Goal: Task Accomplishment & Management: Complete application form

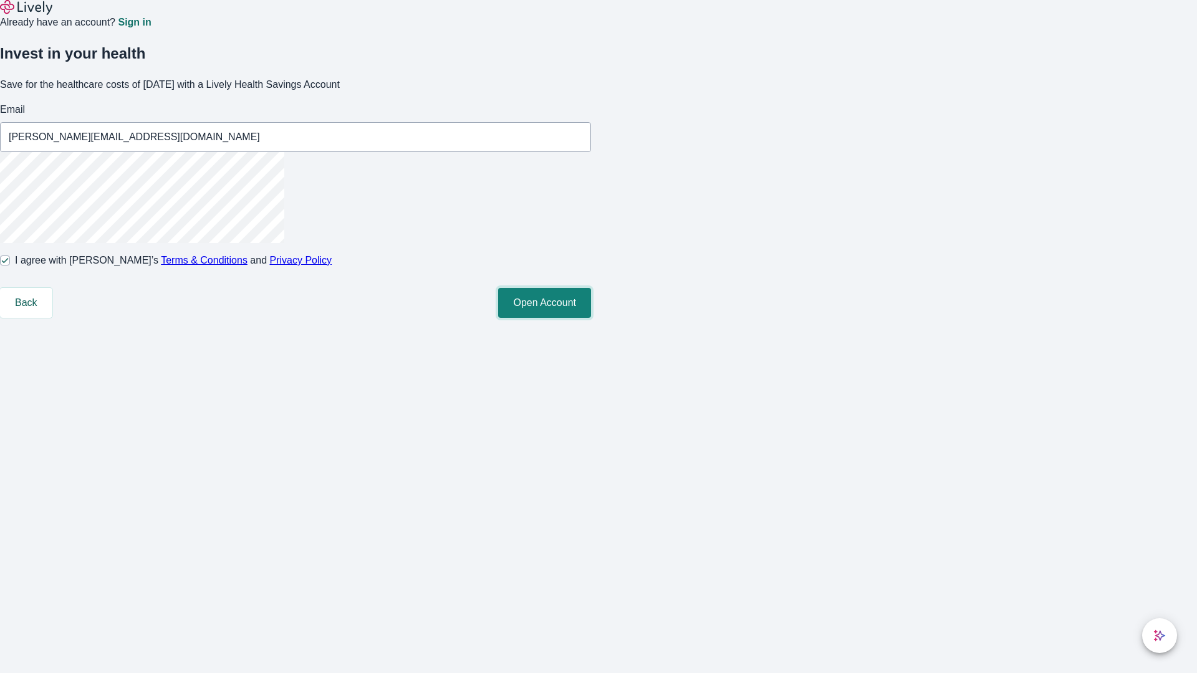
click at [591, 318] on button "Open Account" at bounding box center [544, 303] width 93 height 30
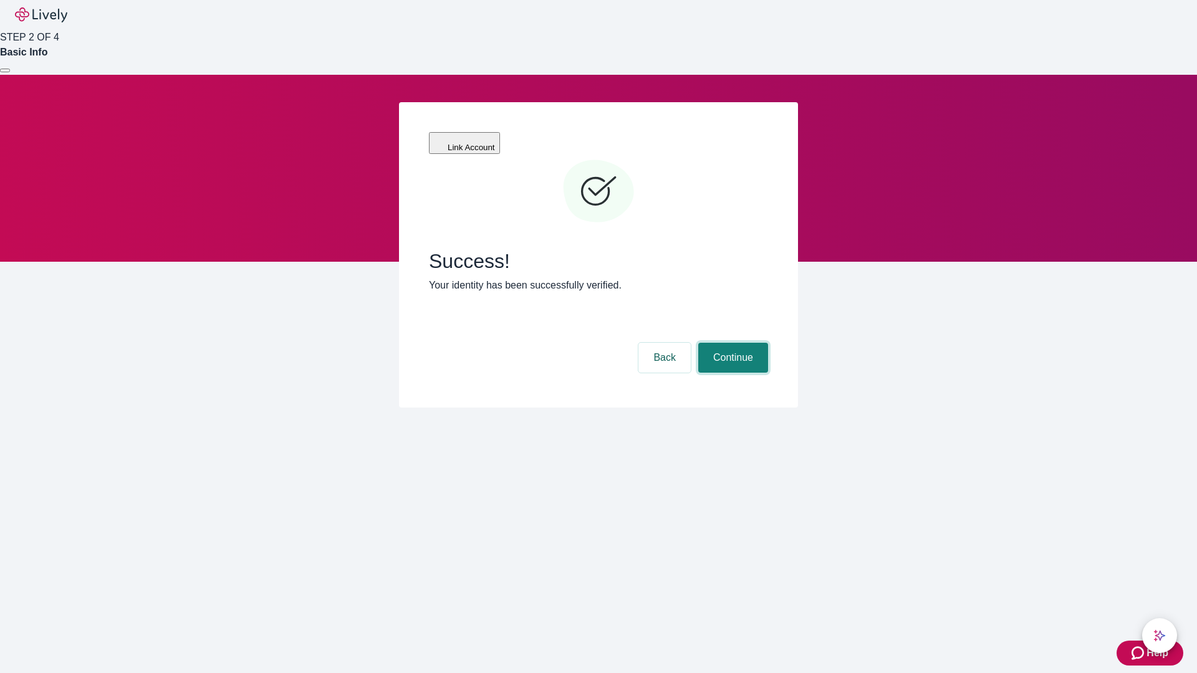
click at [731, 343] on button "Continue" at bounding box center [733, 358] width 70 height 30
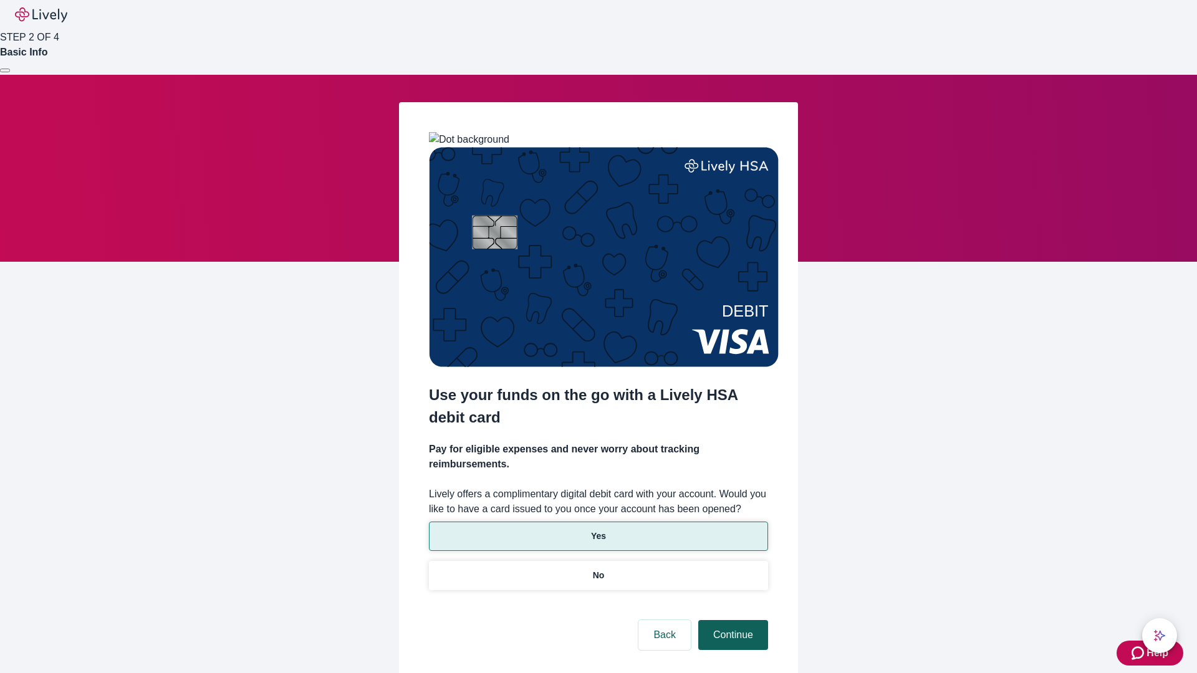
click at [598, 569] on p "No" at bounding box center [599, 575] width 12 height 13
click at [731, 620] on button "Continue" at bounding box center [733, 635] width 70 height 30
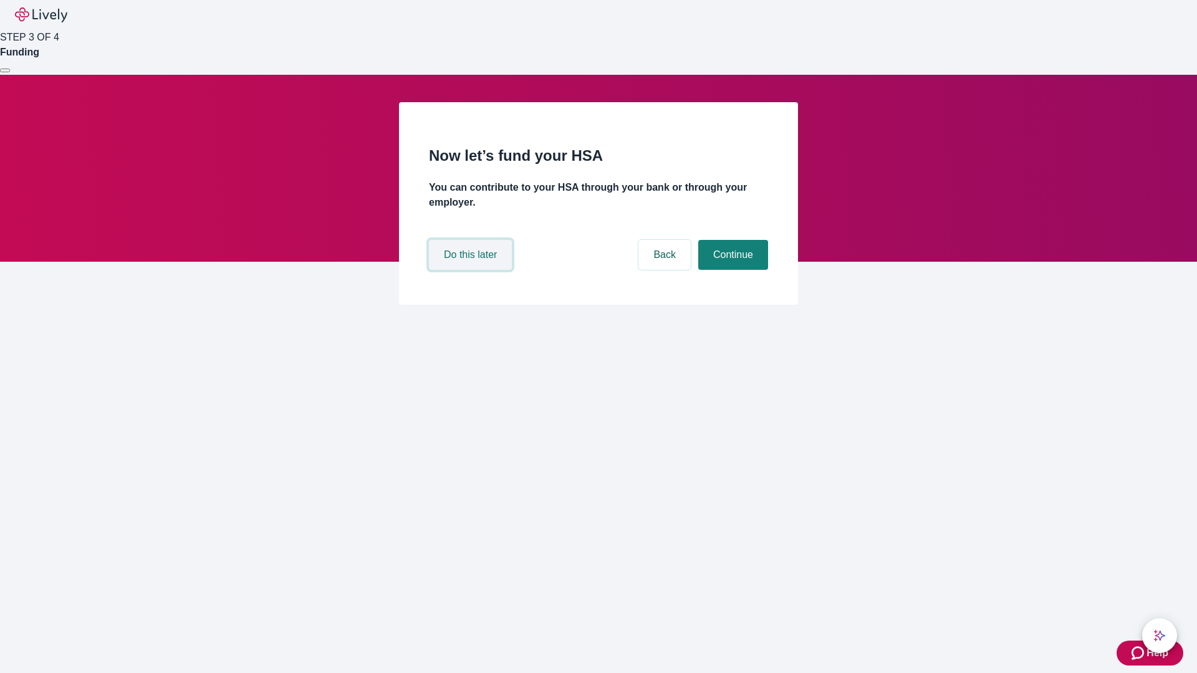
click at [472, 270] on button "Do this later" at bounding box center [470, 255] width 83 height 30
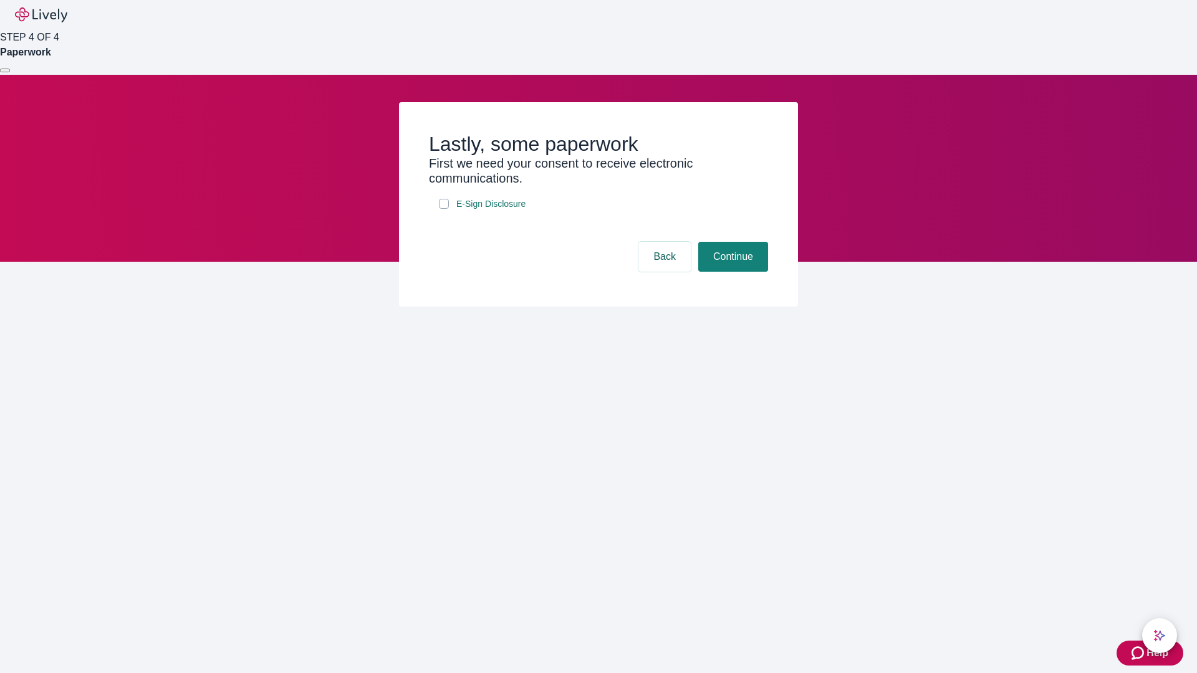
click at [444, 209] on input "E-Sign Disclosure" at bounding box center [444, 204] width 10 height 10
checkbox input "true"
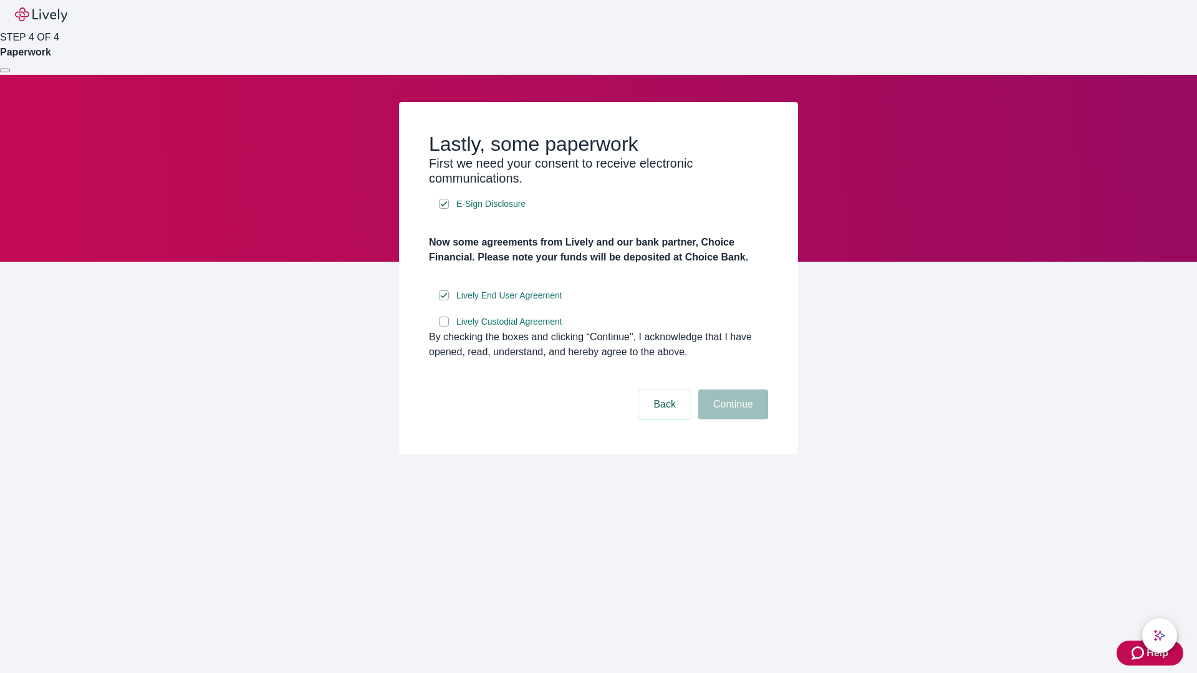
click at [444, 327] on input "Lively Custodial Agreement" at bounding box center [444, 322] width 10 height 10
checkbox input "true"
click at [731, 420] on button "Continue" at bounding box center [733, 405] width 70 height 30
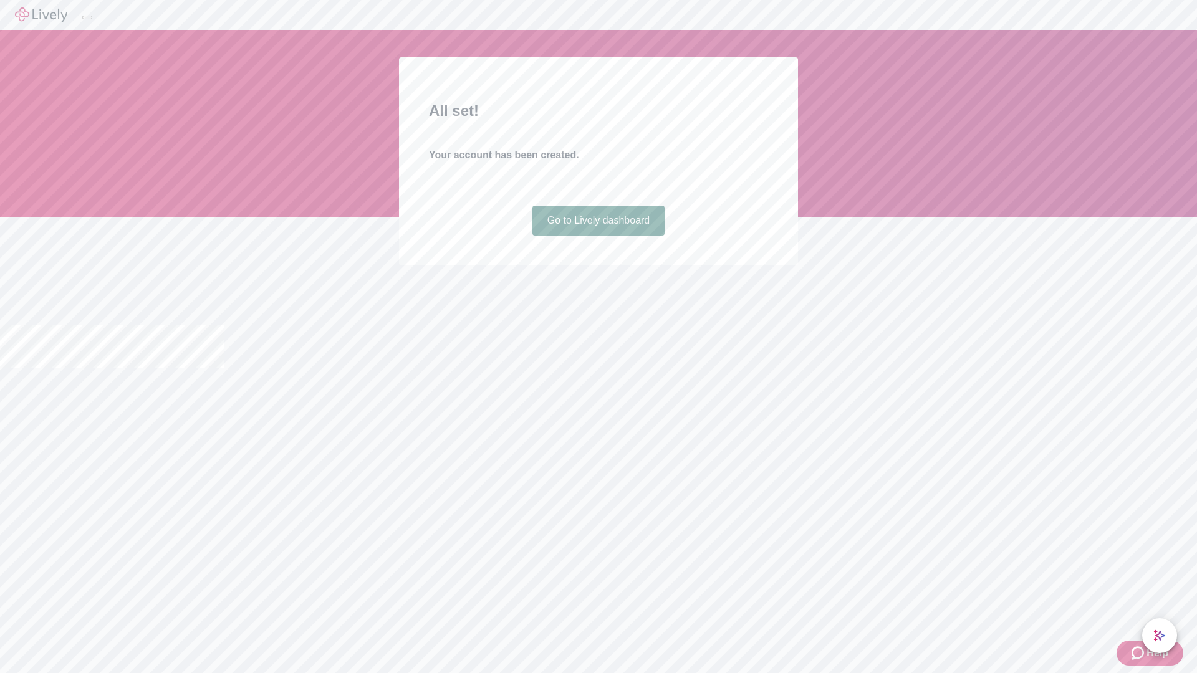
click at [598, 236] on link "Go to Lively dashboard" at bounding box center [598, 221] width 133 height 30
